Goal: Navigation & Orientation: Find specific page/section

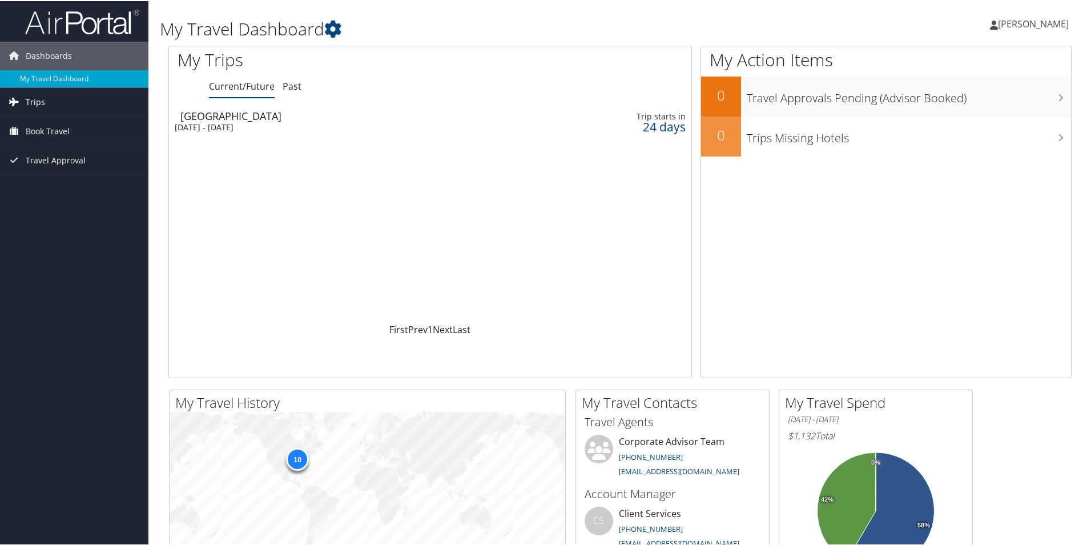
click at [52, 99] on link "Trips" at bounding box center [74, 101] width 148 height 29
click at [42, 99] on span "Trips" at bounding box center [35, 101] width 19 height 29
click at [49, 77] on link "My Travel Dashboard" at bounding box center [74, 77] width 148 height 17
